Goal: Information Seeking & Learning: Learn about a topic

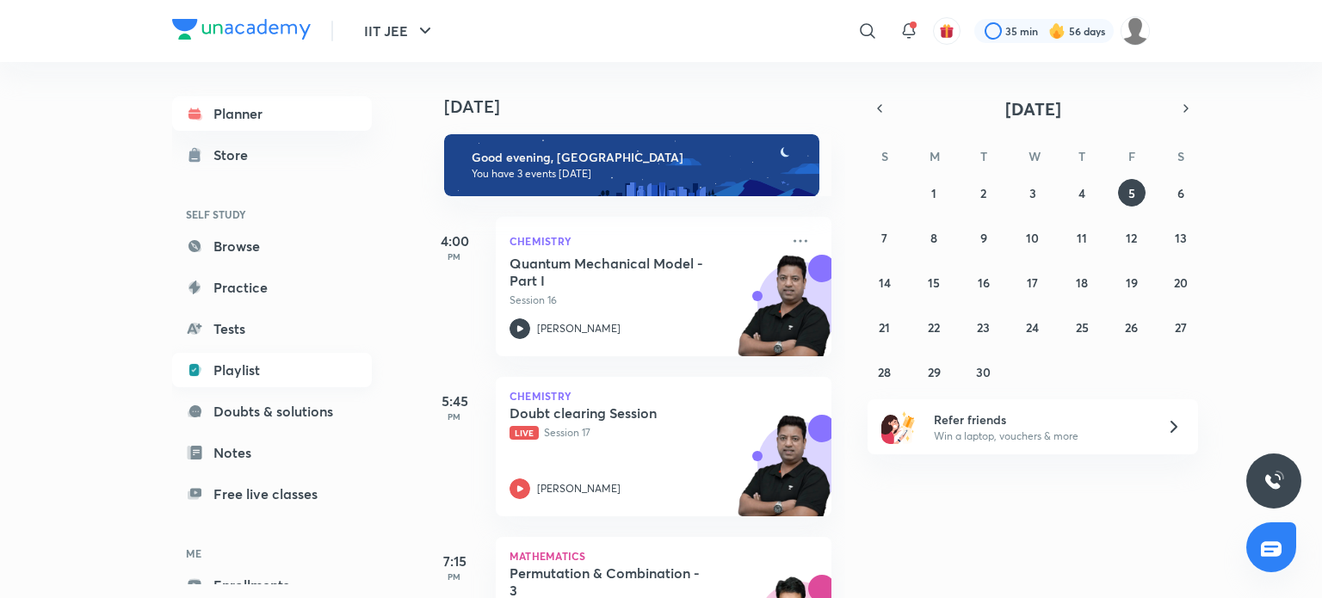
click at [254, 373] on link "Playlist" at bounding box center [272, 370] width 200 height 34
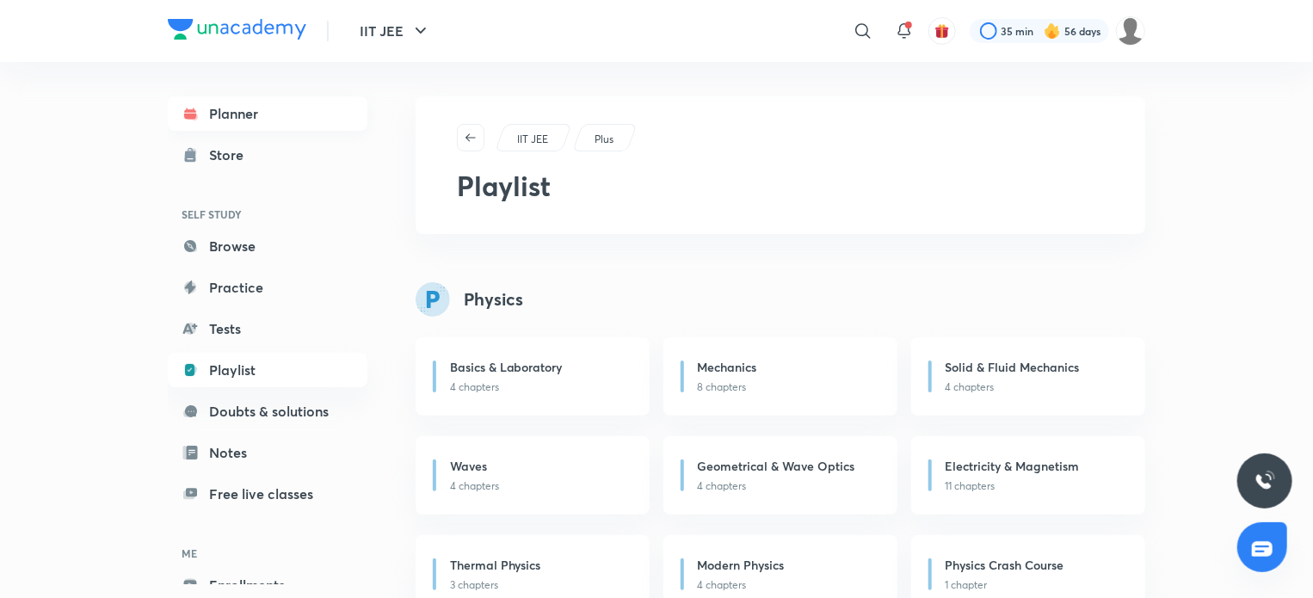
click at [241, 126] on link "Planner" at bounding box center [268, 113] width 200 height 34
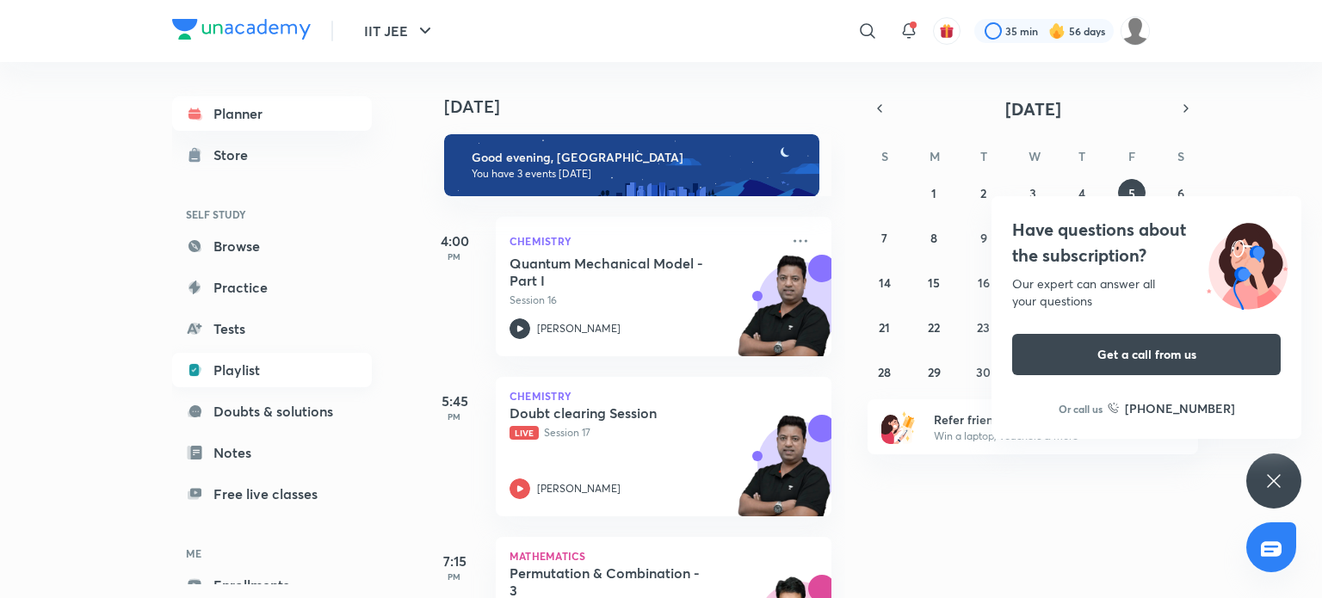
click at [262, 385] on link "Playlist" at bounding box center [272, 370] width 200 height 34
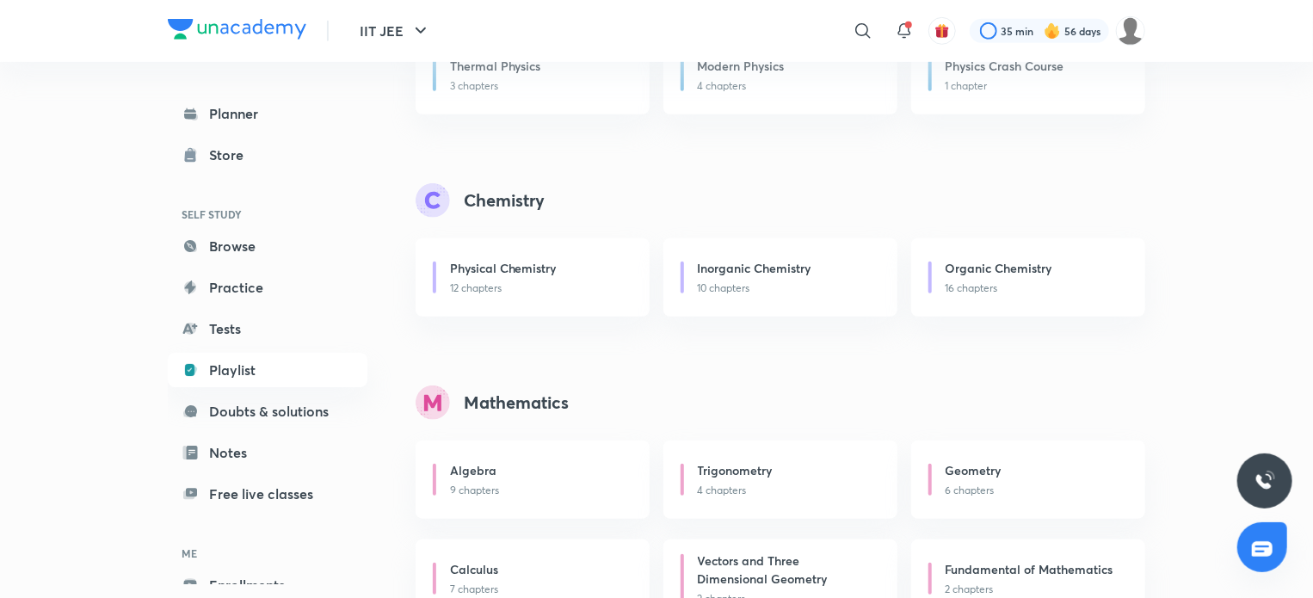
scroll to position [499, 0]
click at [517, 249] on div "Physical Chemistry 12 chapters" at bounding box center [533, 277] width 234 height 78
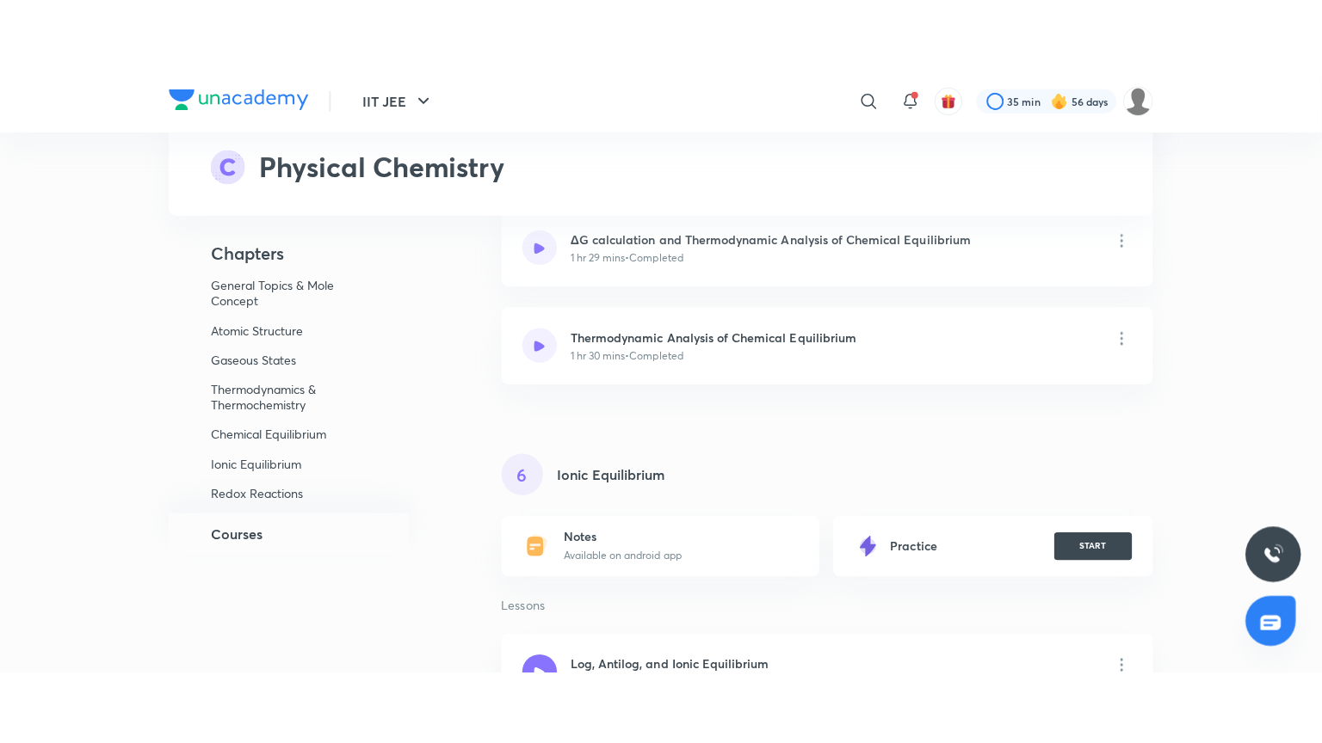
scroll to position [5700, 0]
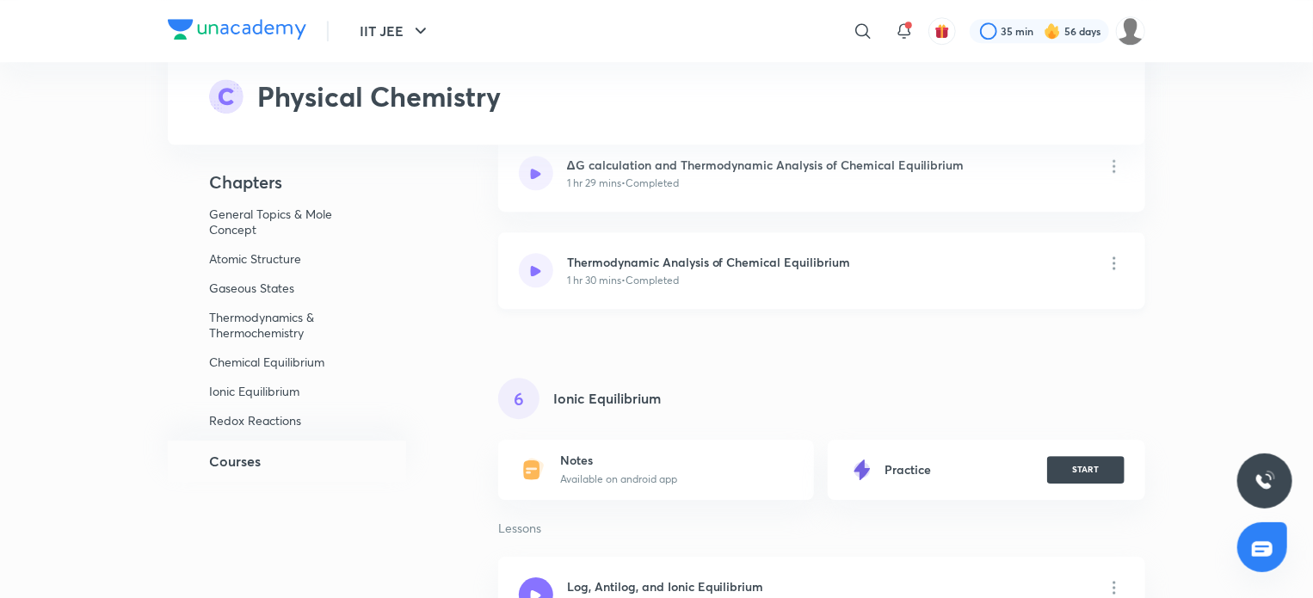
click at [558, 288] on div "Thermodynamic Analysis of Chemical Equilibrium 1 hr 30 mins • Completed" at bounding box center [821, 270] width 647 height 77
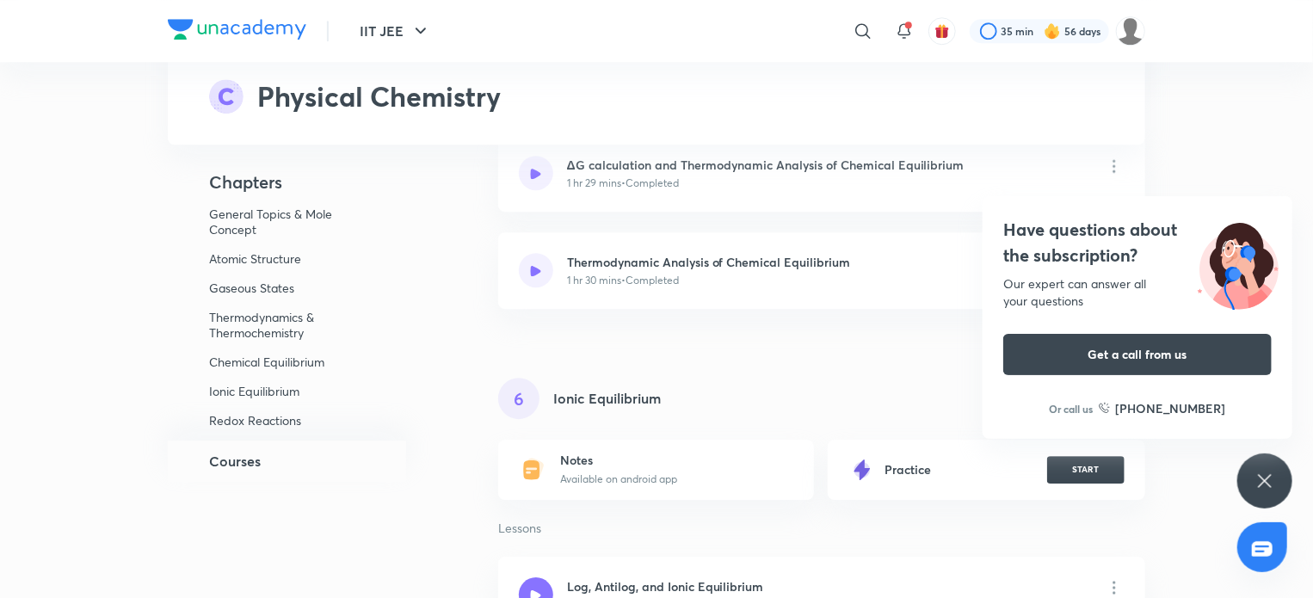
click at [536, 268] on icon at bounding box center [536, 270] width 10 height 10
click at [669, 273] on p "1 hr 30 mins • Completed" at bounding box center [623, 280] width 112 height 15
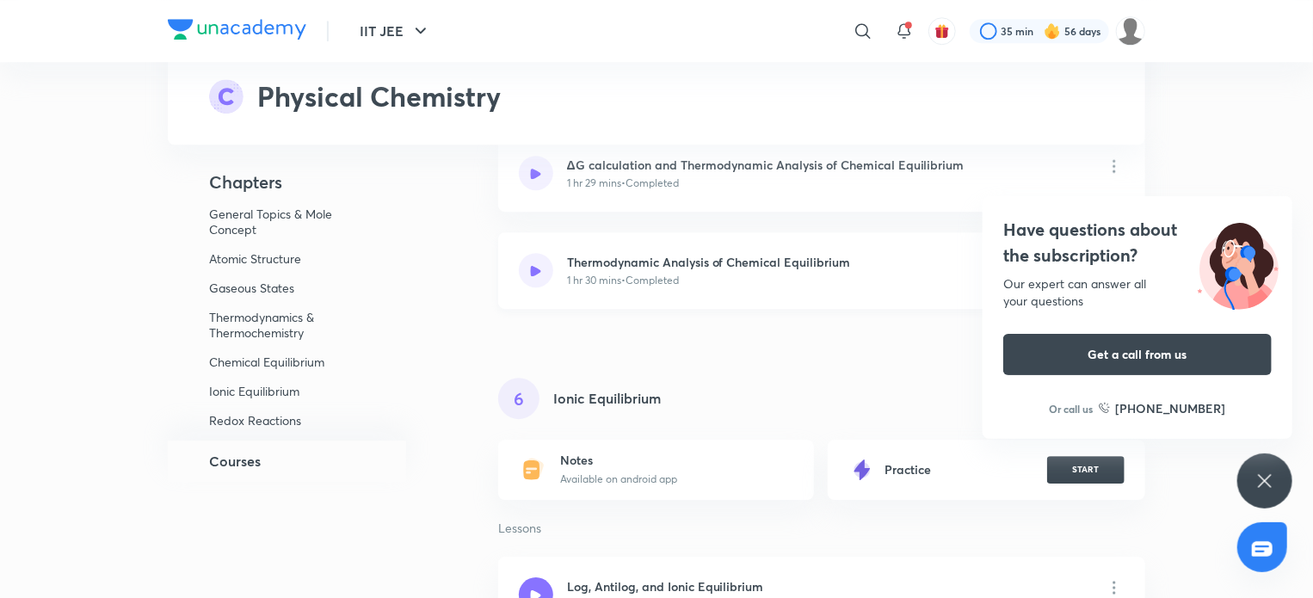
click at [539, 268] on icon at bounding box center [536, 270] width 10 height 10
